Goal: Task Accomplishment & Management: Manage account settings

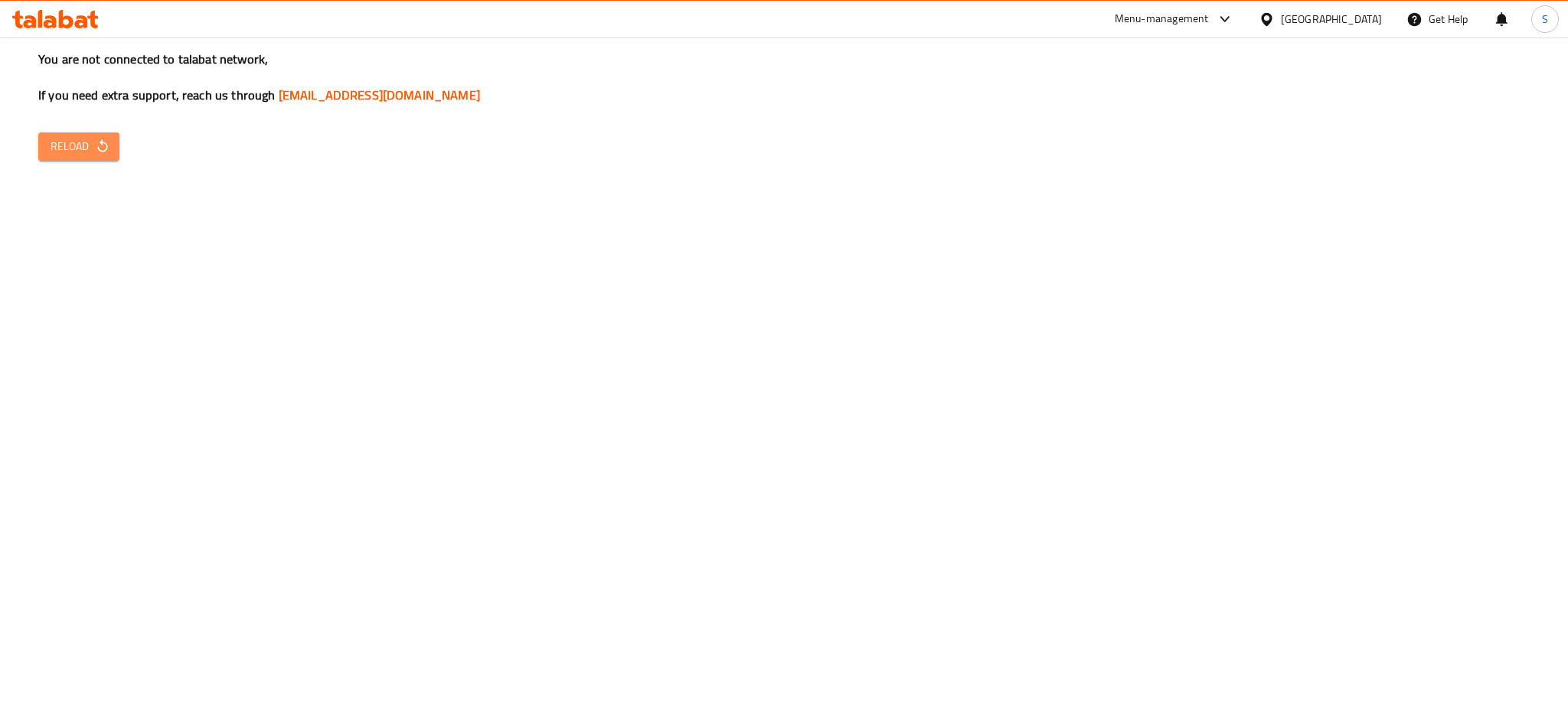
click at [72, 138] on span "Reload" at bounding box center [79, 147] width 57 height 20
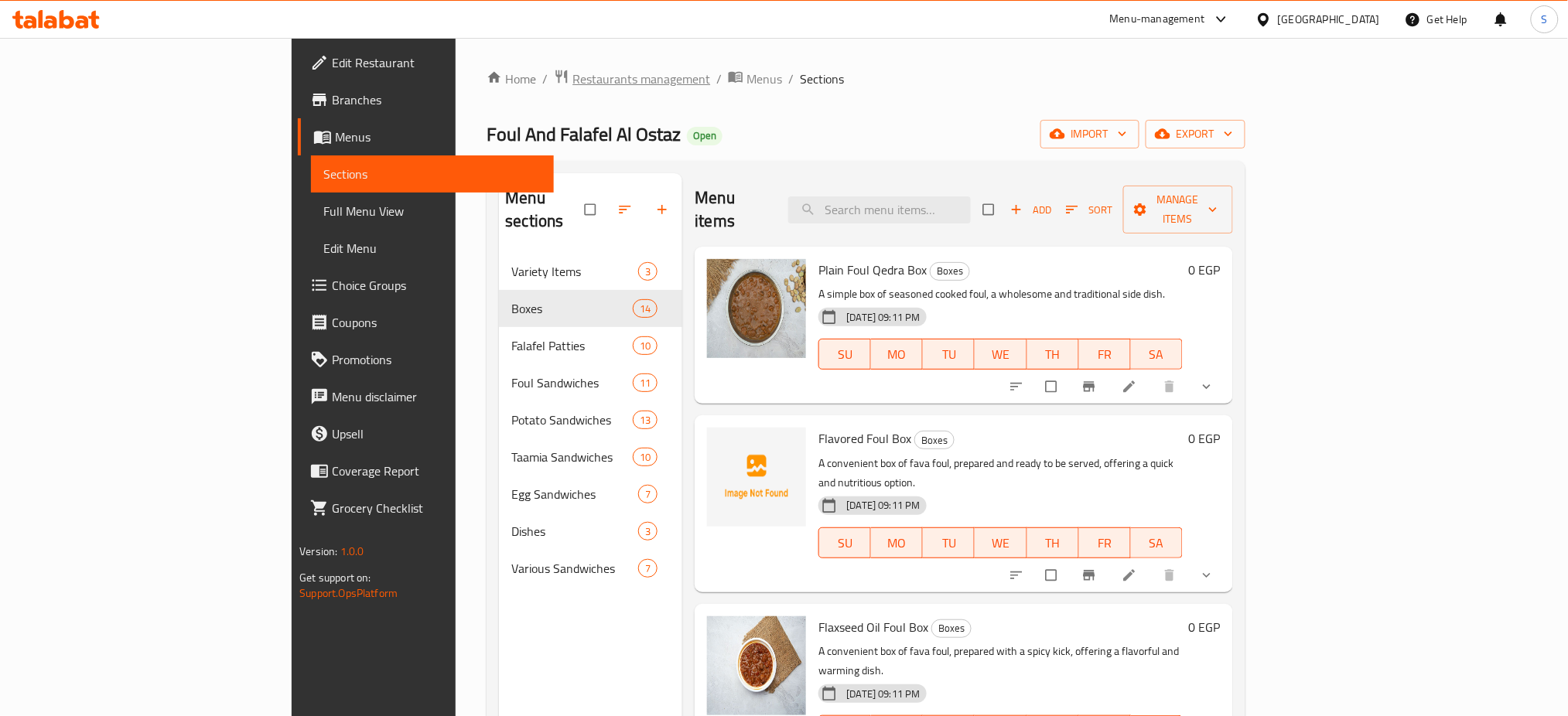
click at [572, 70] on span "Restaurants management" at bounding box center [641, 79] width 138 height 19
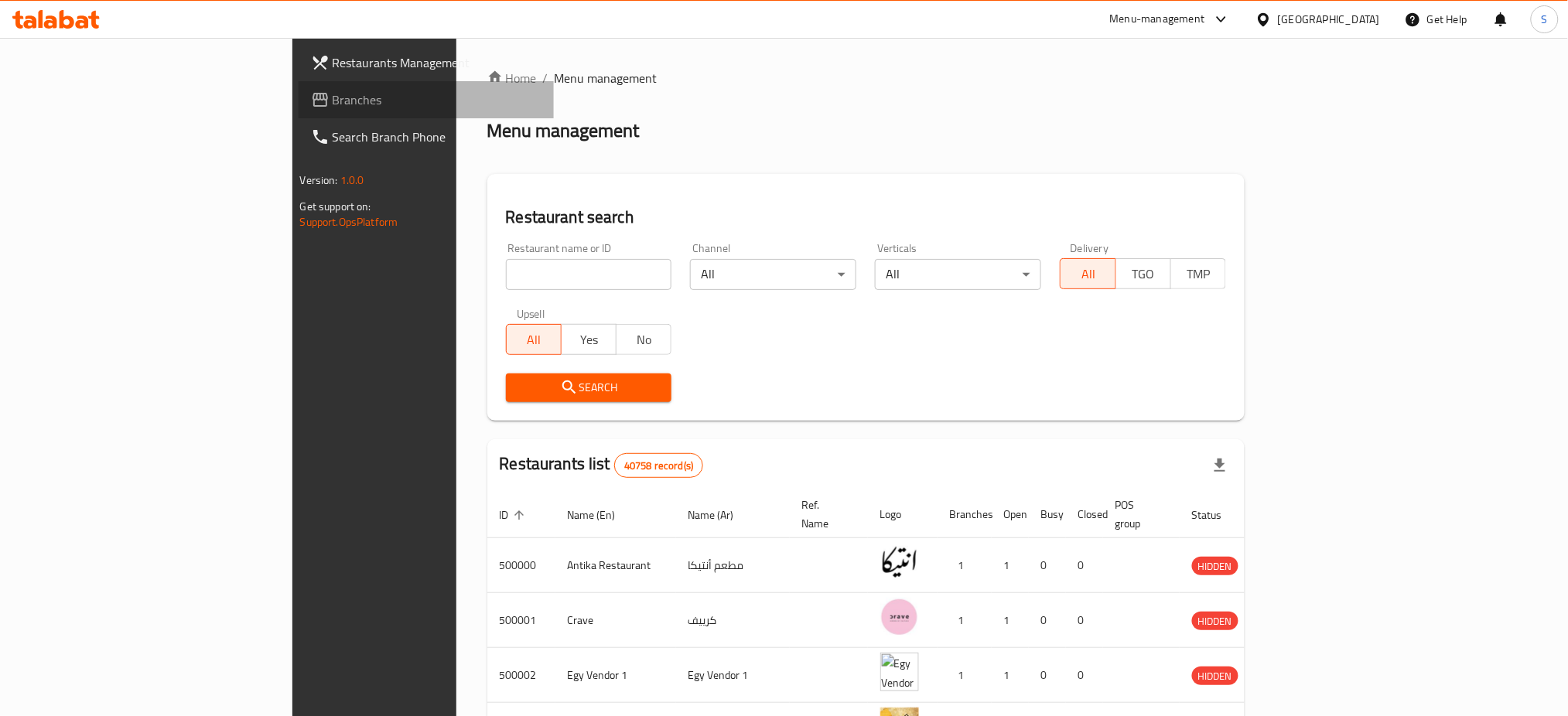
click at [333, 99] on span "Branches" at bounding box center [437, 99] width 209 height 19
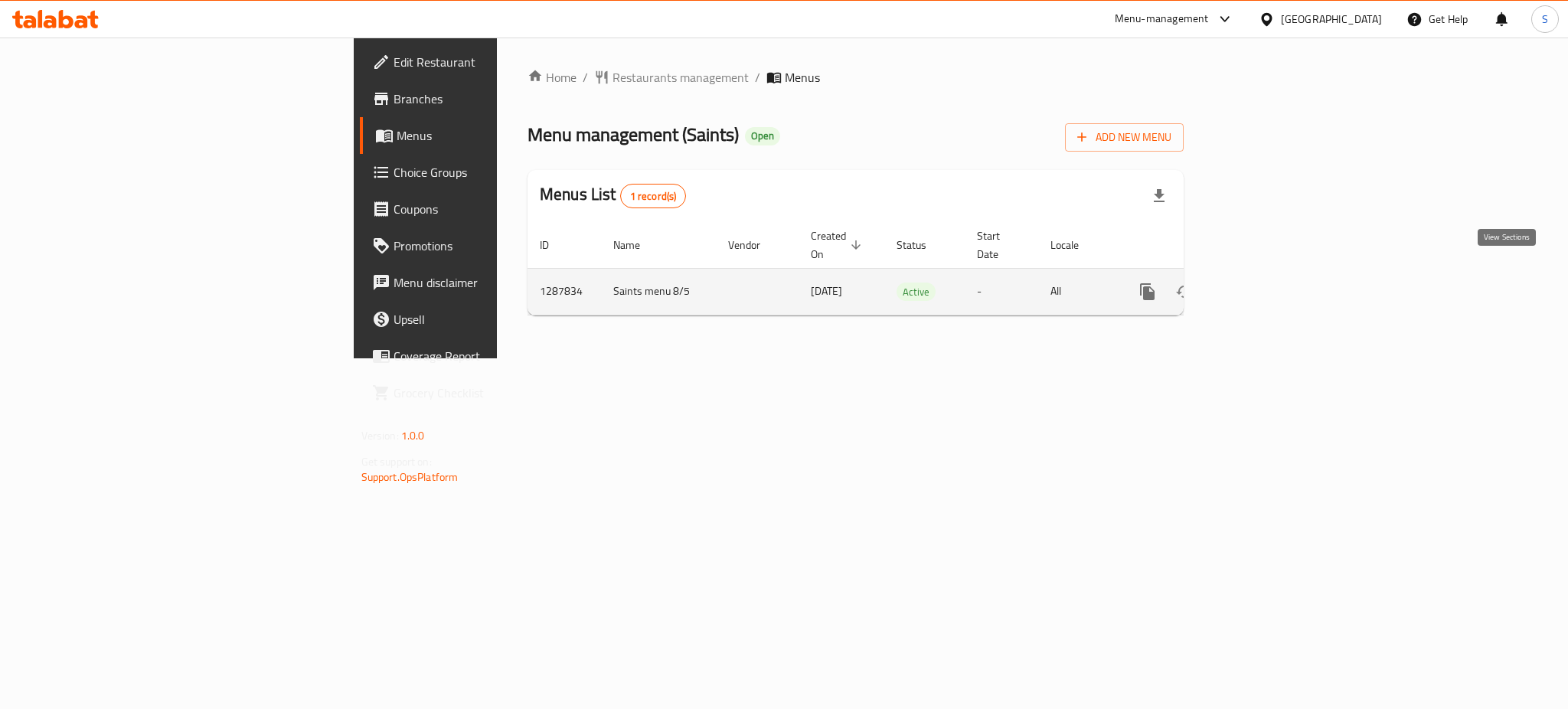
click at [1265, 285] on icon "enhanced table" at bounding box center [1258, 291] width 14 height 14
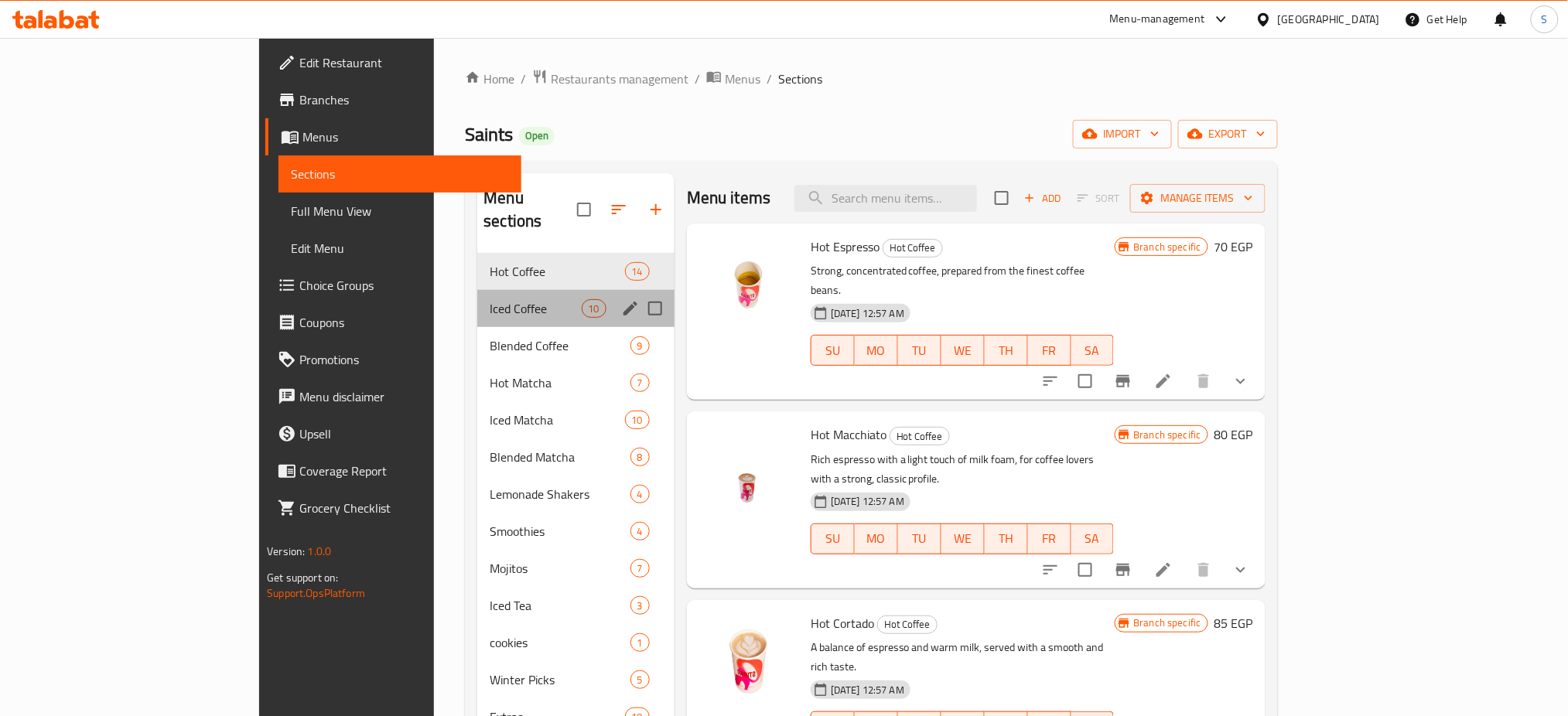
click at [481, 296] on div "Iced Coffee 10" at bounding box center [576, 308] width 197 height 37
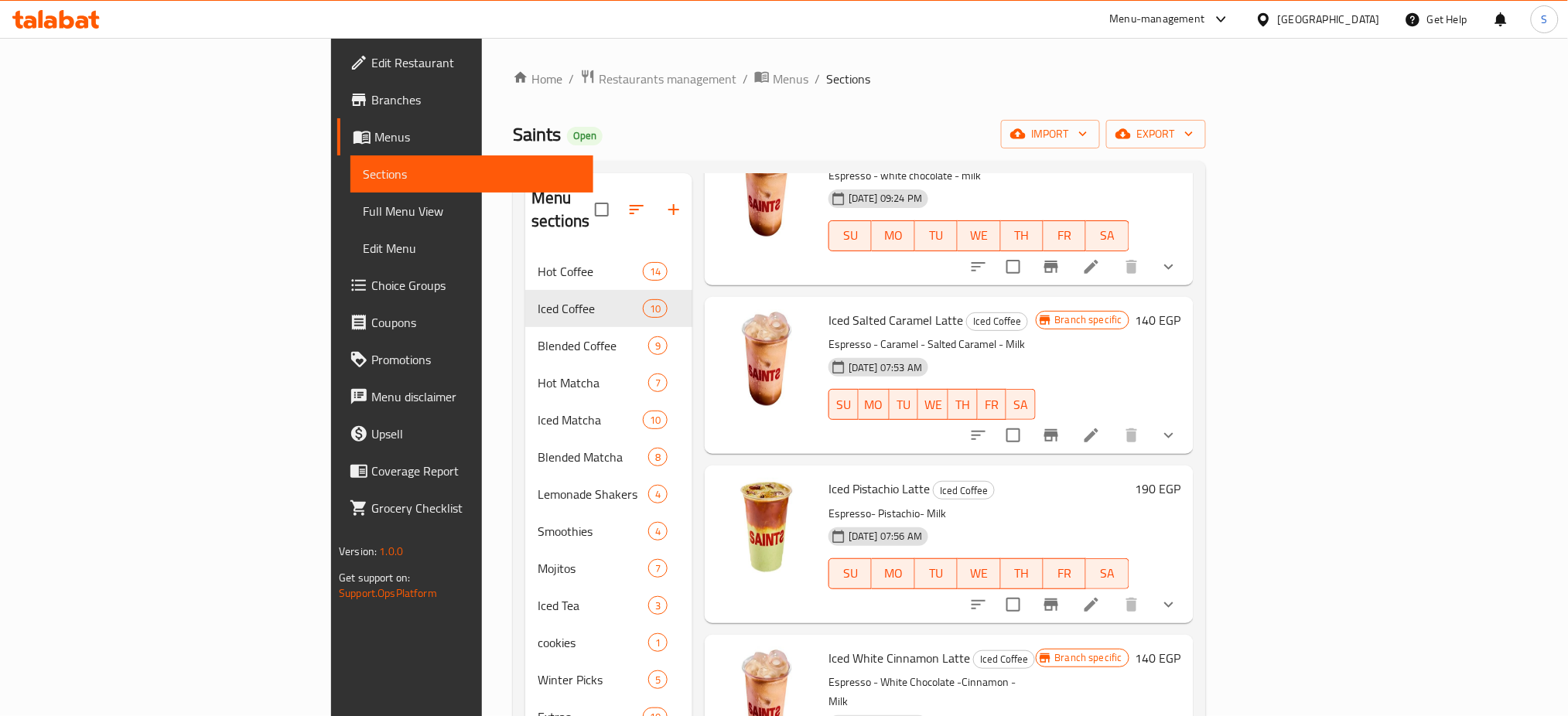
scroll to position [1011, 0]
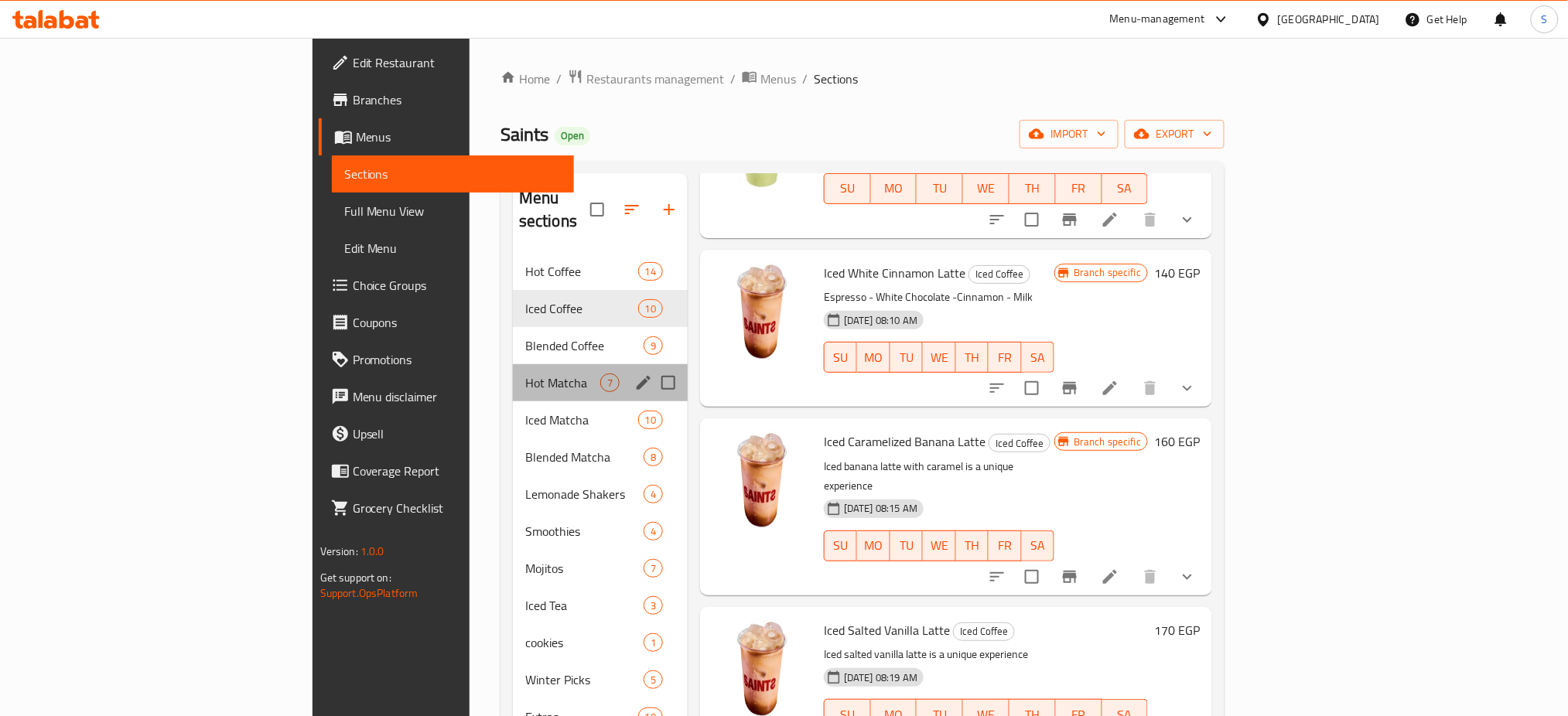
click at [513, 365] on div "Hot Matcha 7" at bounding box center [600, 383] width 175 height 37
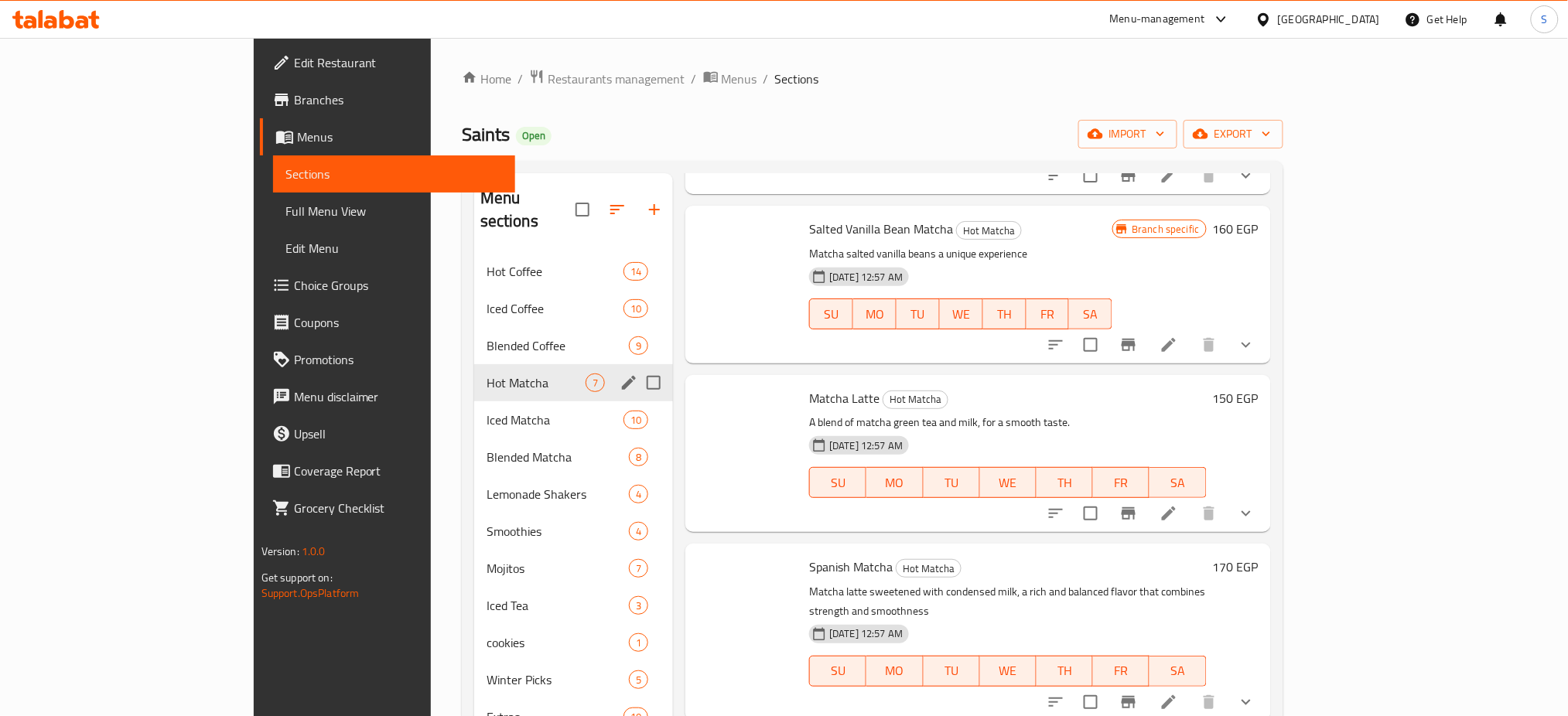
scroll to position [481, 0]
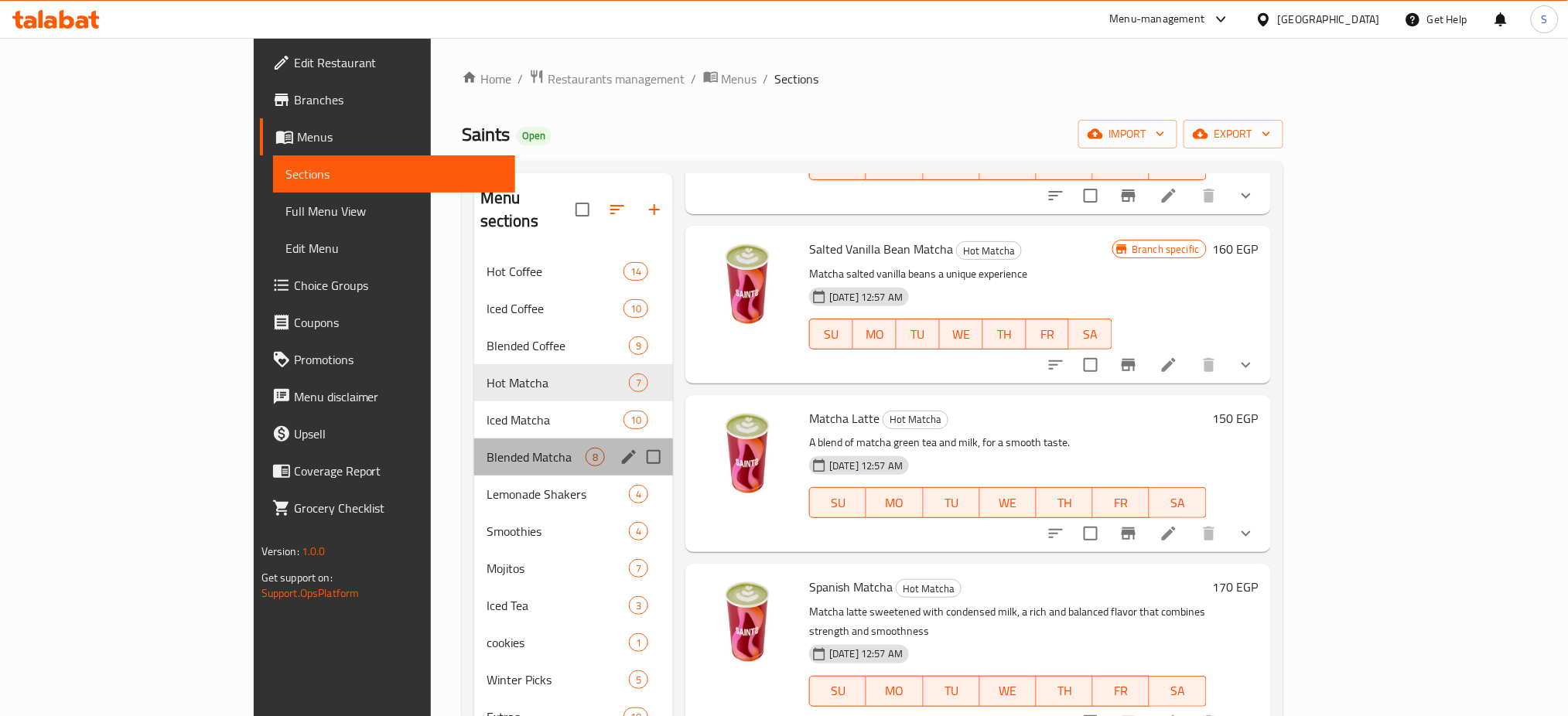
click at [474, 438] on div "Blended Matcha 8" at bounding box center [573, 457] width 199 height 37
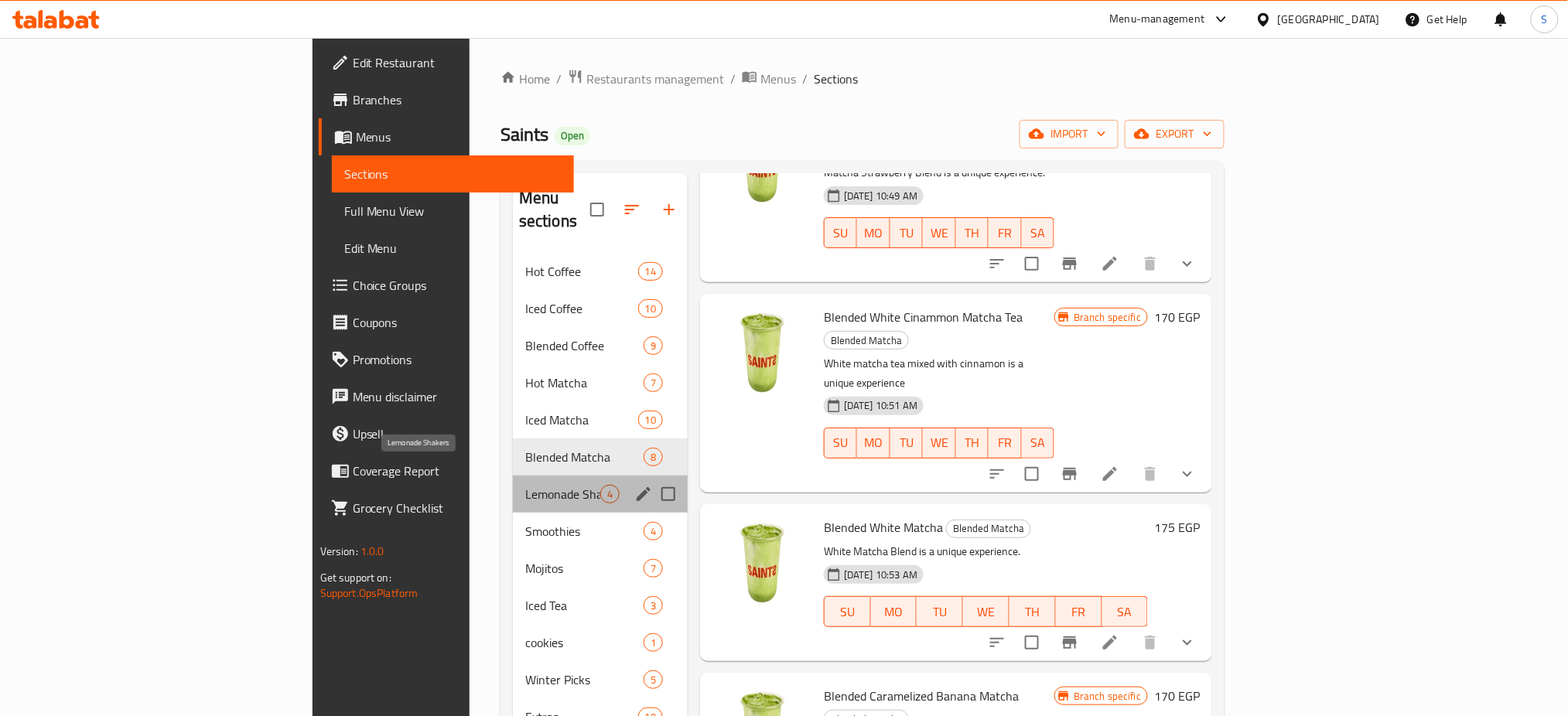
click at [525, 484] on span "Lemonade Shakers" at bounding box center [562, 493] width 75 height 19
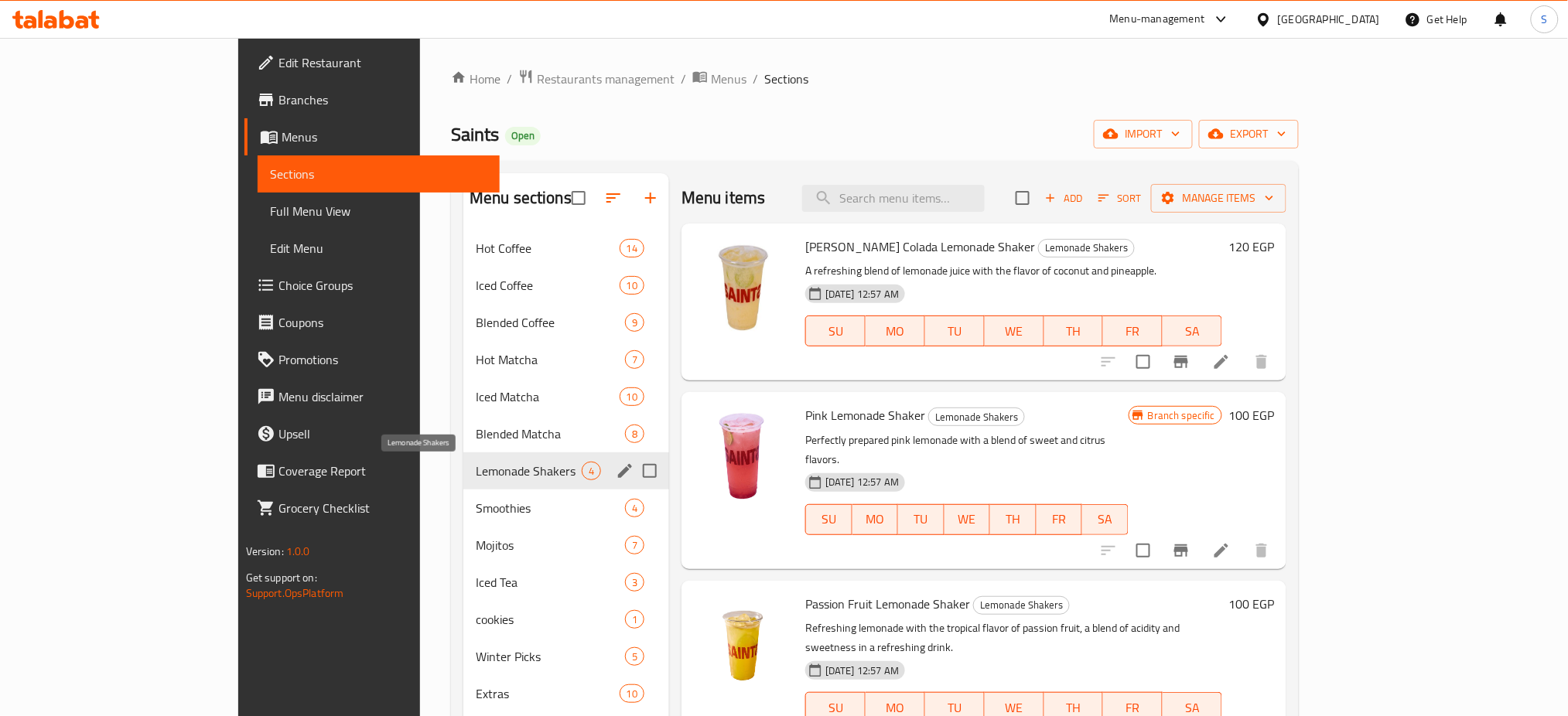
scroll to position [217, 0]
